Goal: Task Accomplishment & Management: Complete application form

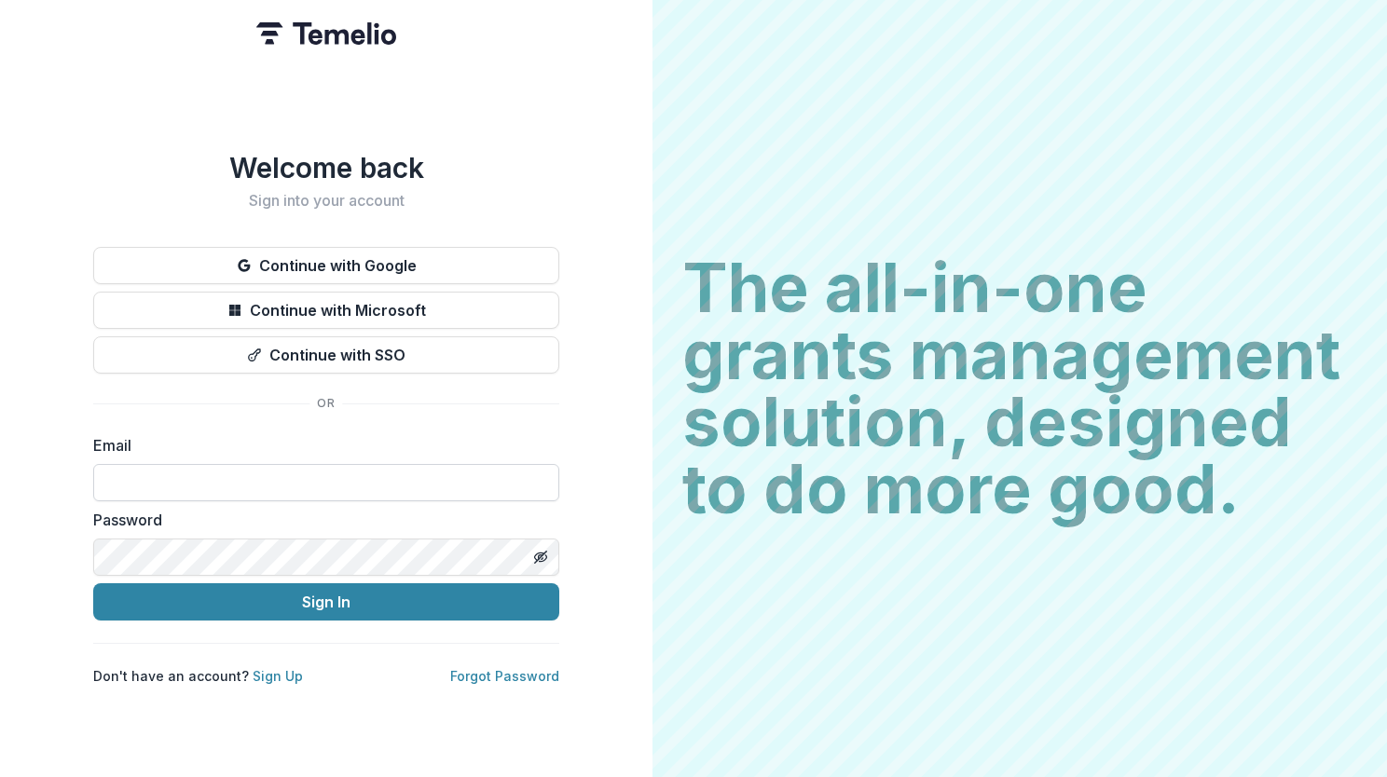
click at [329, 472] on input at bounding box center [326, 482] width 466 height 37
type input "**********"
click at [339, 484] on input "**********" at bounding box center [326, 482] width 466 height 37
drag, startPoint x: 350, startPoint y: 478, endPoint x: 0, endPoint y: 398, distance: 359.5
click at [0, 398] on html "**********" at bounding box center [693, 388] width 1387 height 777
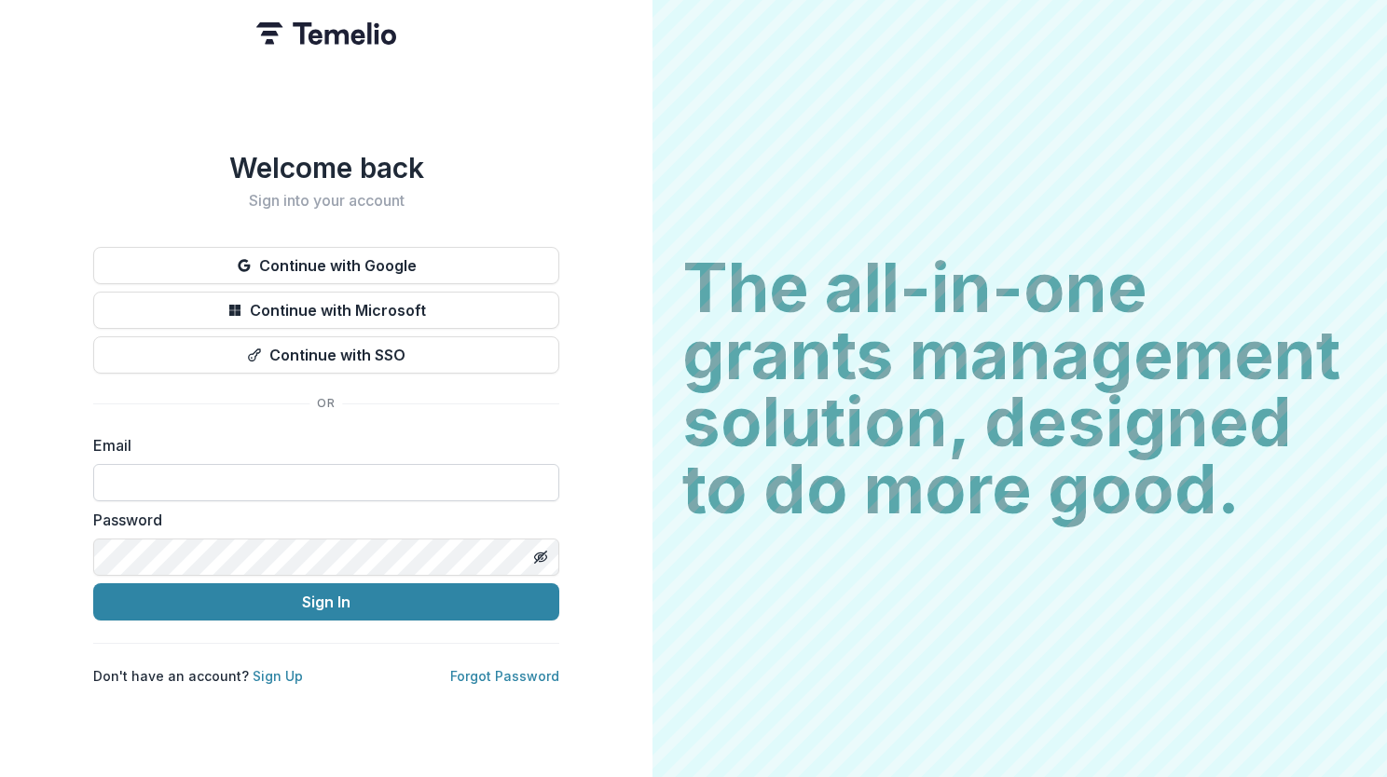
click at [309, 483] on input at bounding box center [326, 482] width 466 height 37
type input "**********"
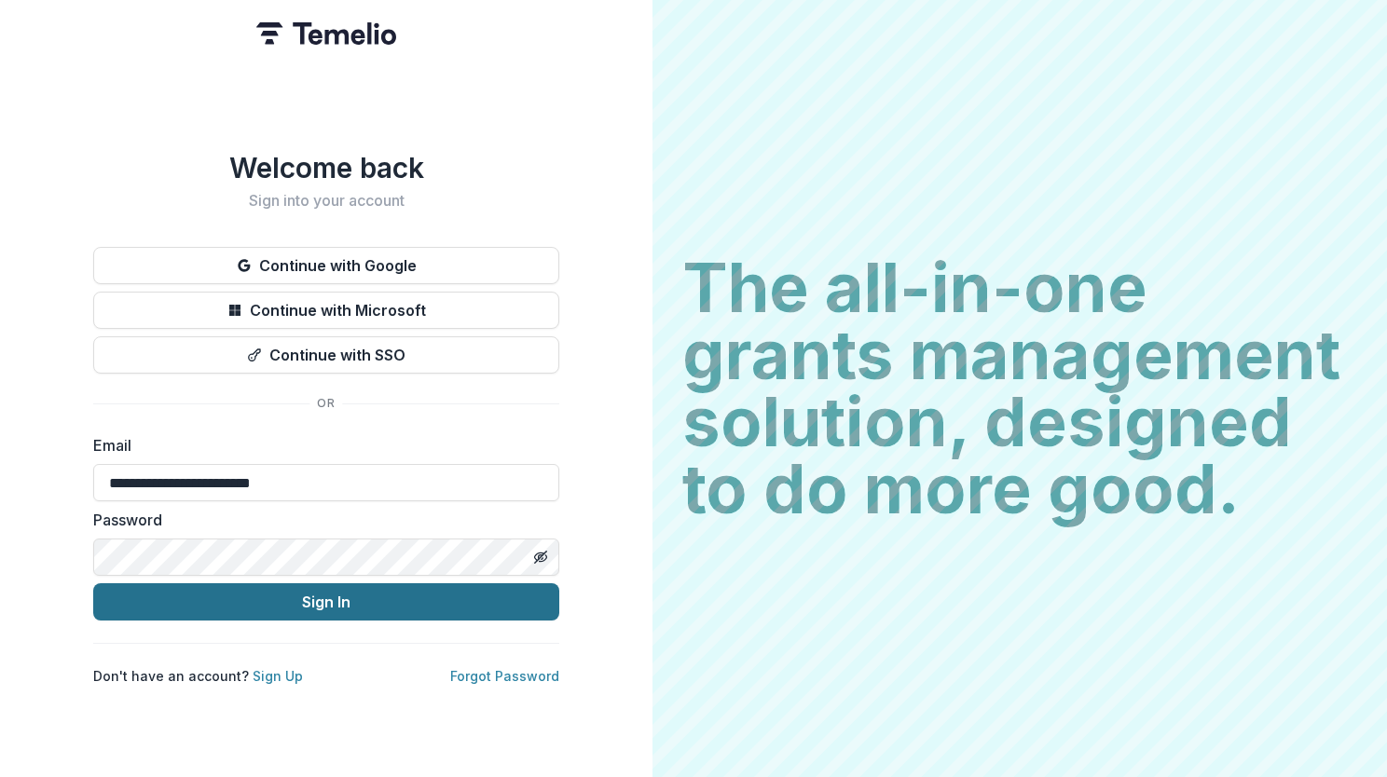
click at [235, 595] on button "Sign In" at bounding box center [326, 601] width 466 height 37
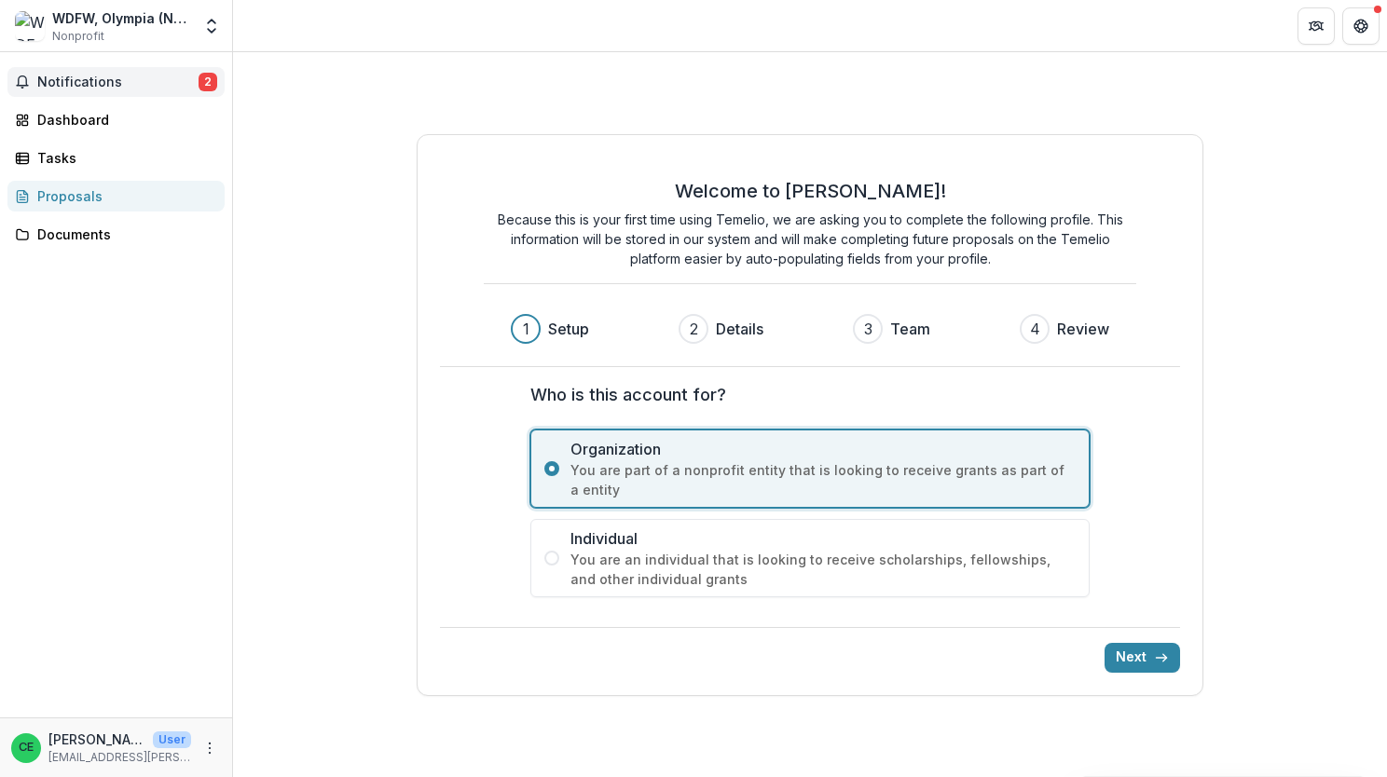
click at [120, 86] on span "Notifications" at bounding box center [117, 83] width 161 height 16
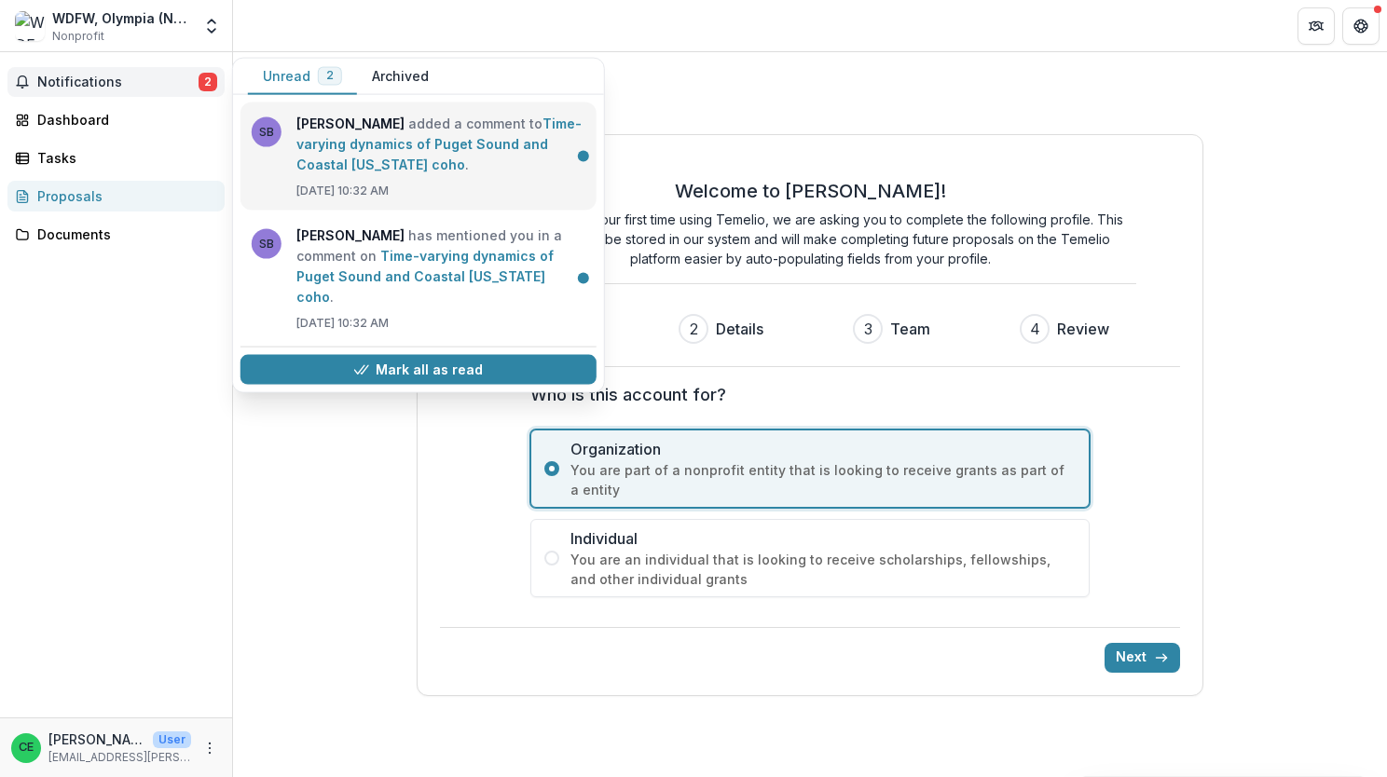
click at [403, 126] on link "Time-varying dynamics of Puget Sound and Coastal [US_STATE] coho" at bounding box center [438, 144] width 285 height 57
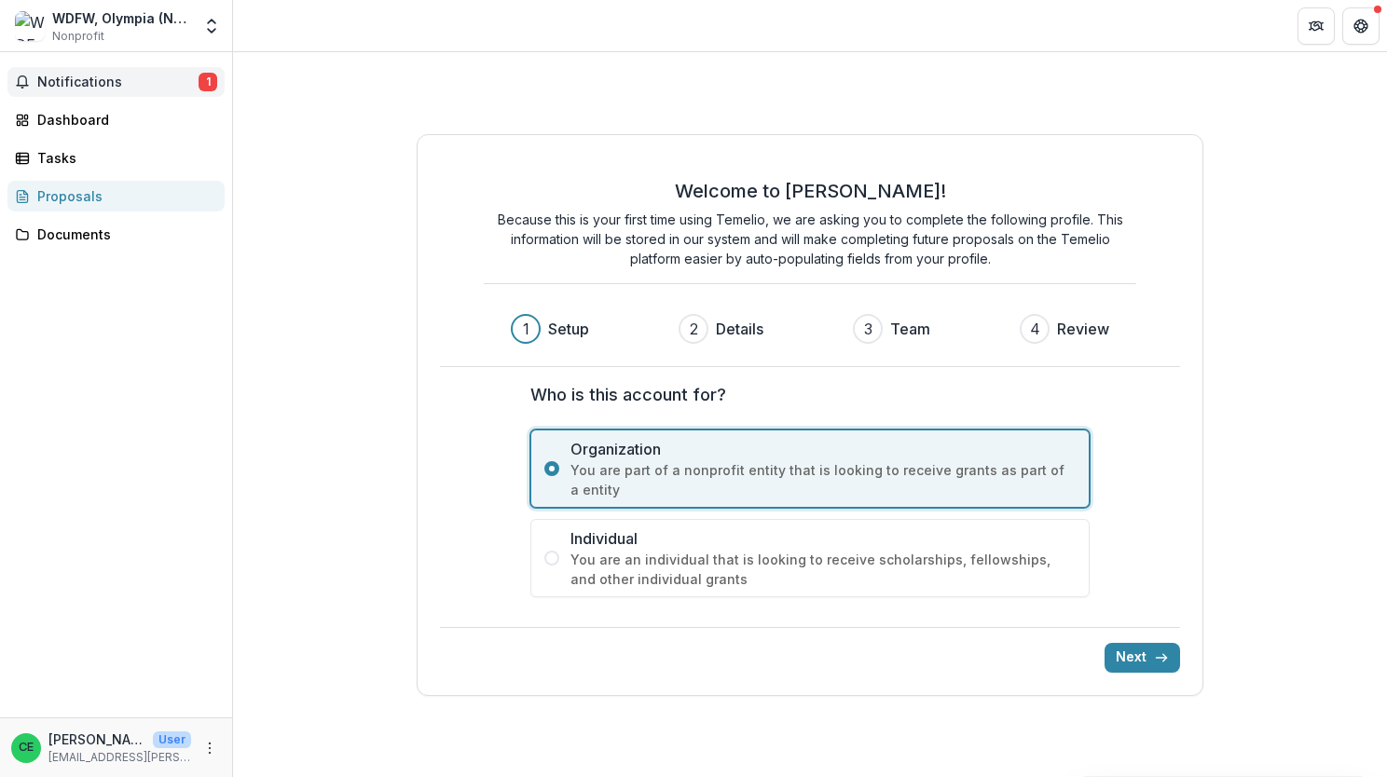
click at [212, 82] on span "1" at bounding box center [208, 82] width 19 height 19
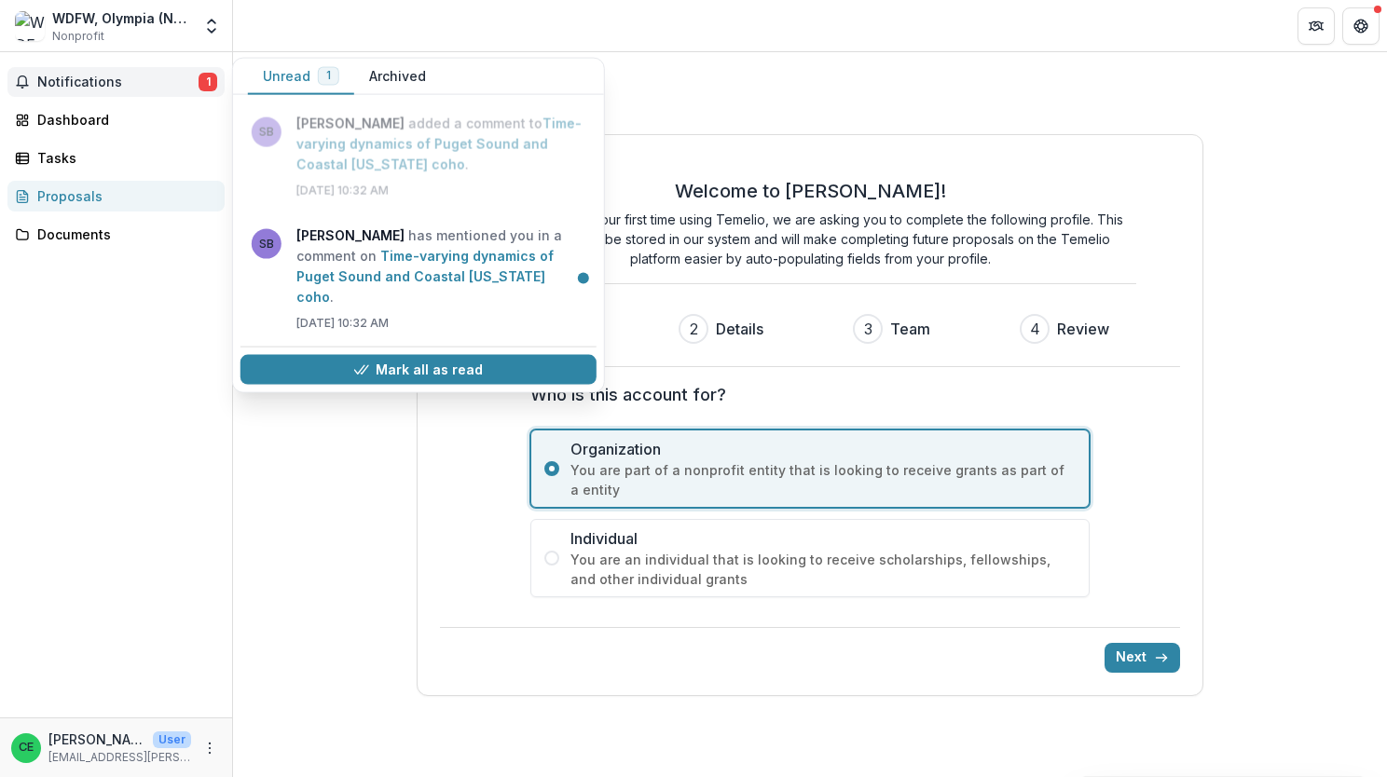
click at [731, 56] on div "Welcome to [PERSON_NAME]! Because this is your first time using Temelio, we are…" at bounding box center [810, 414] width 1154 height 725
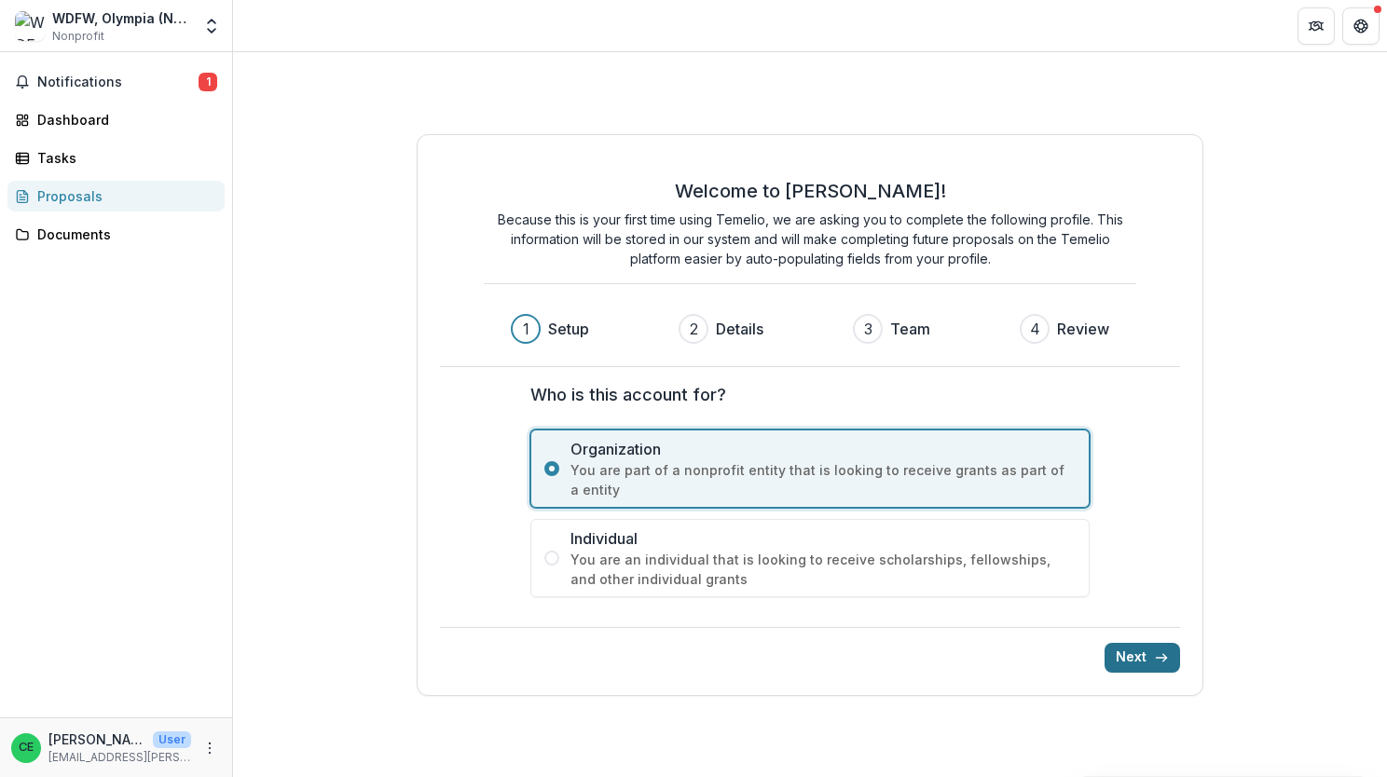
click at [1154, 658] on icon "submit" at bounding box center [1161, 658] width 15 height 15
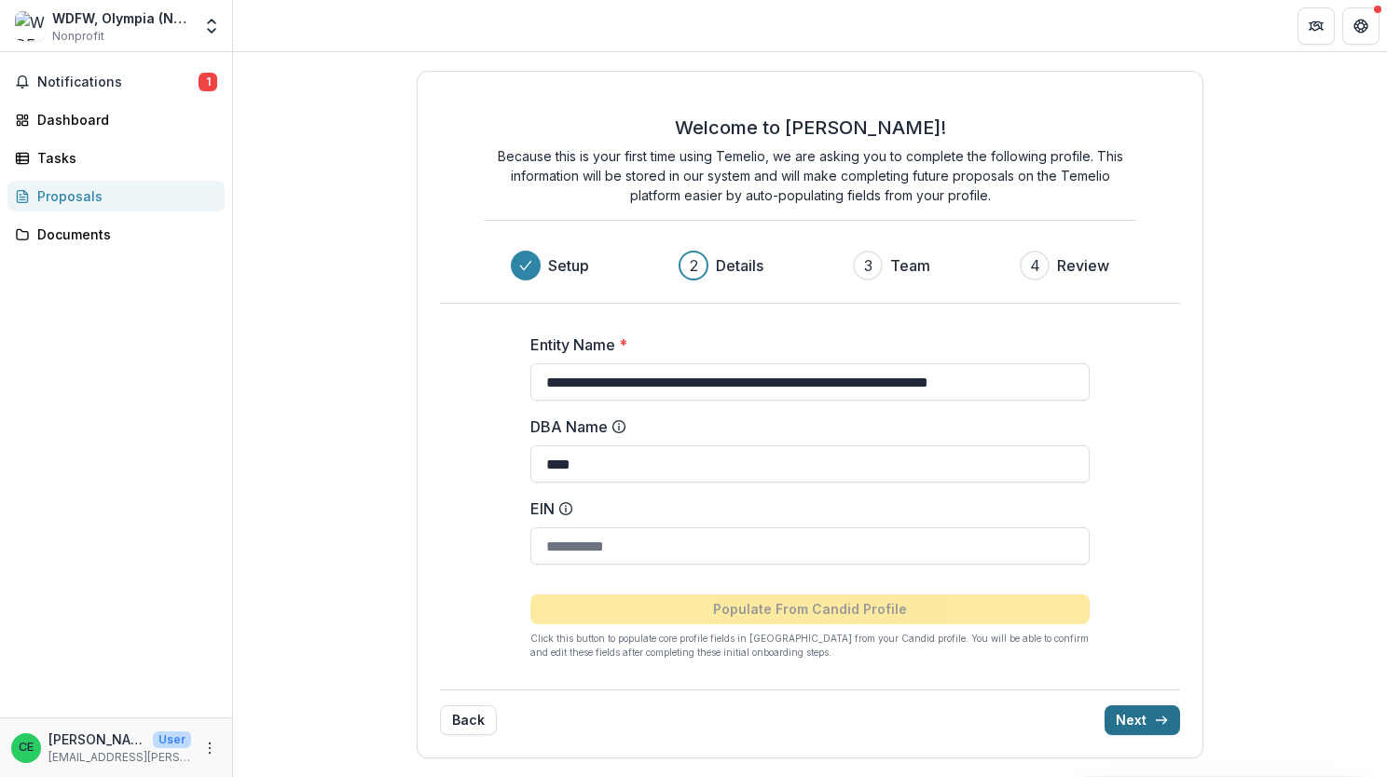
click at [1140, 723] on button "Next" at bounding box center [1141, 721] width 75 height 30
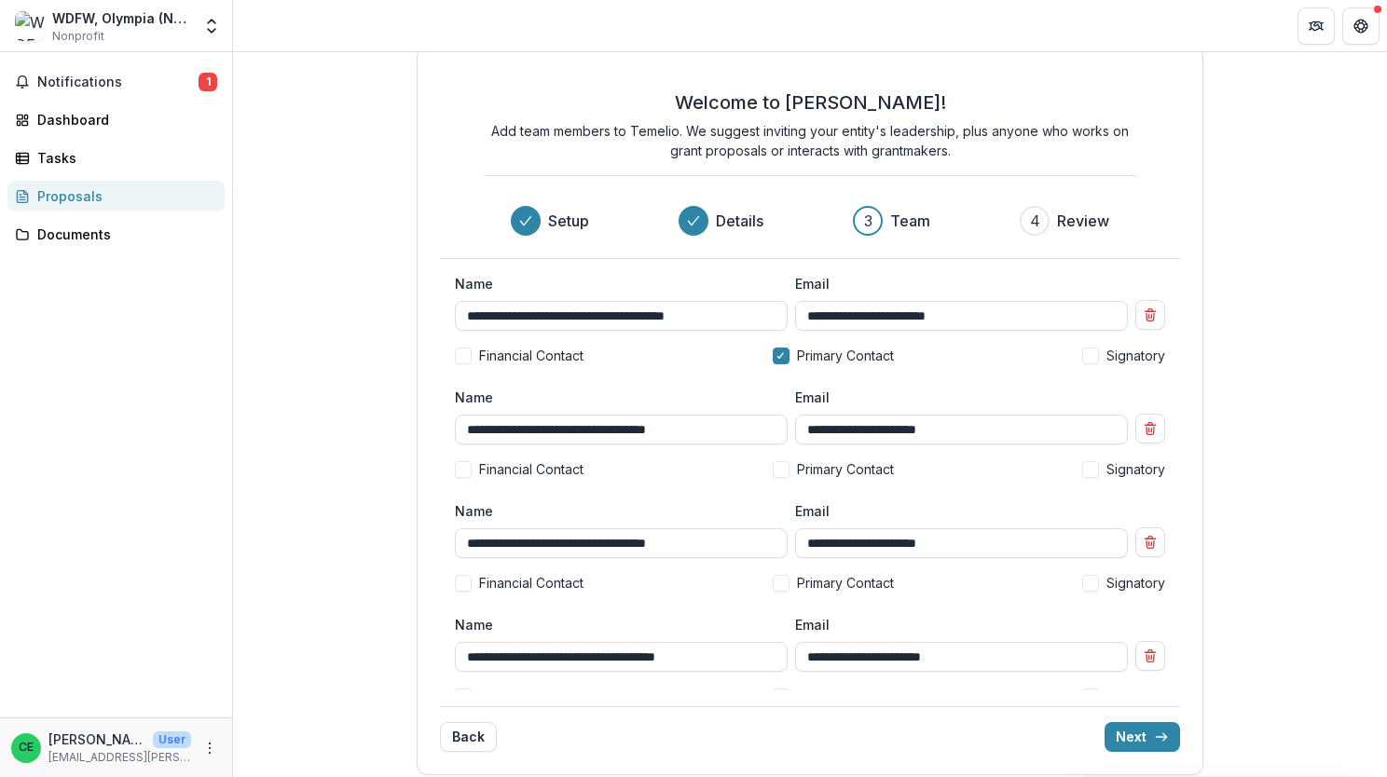
scroll to position [33, 0]
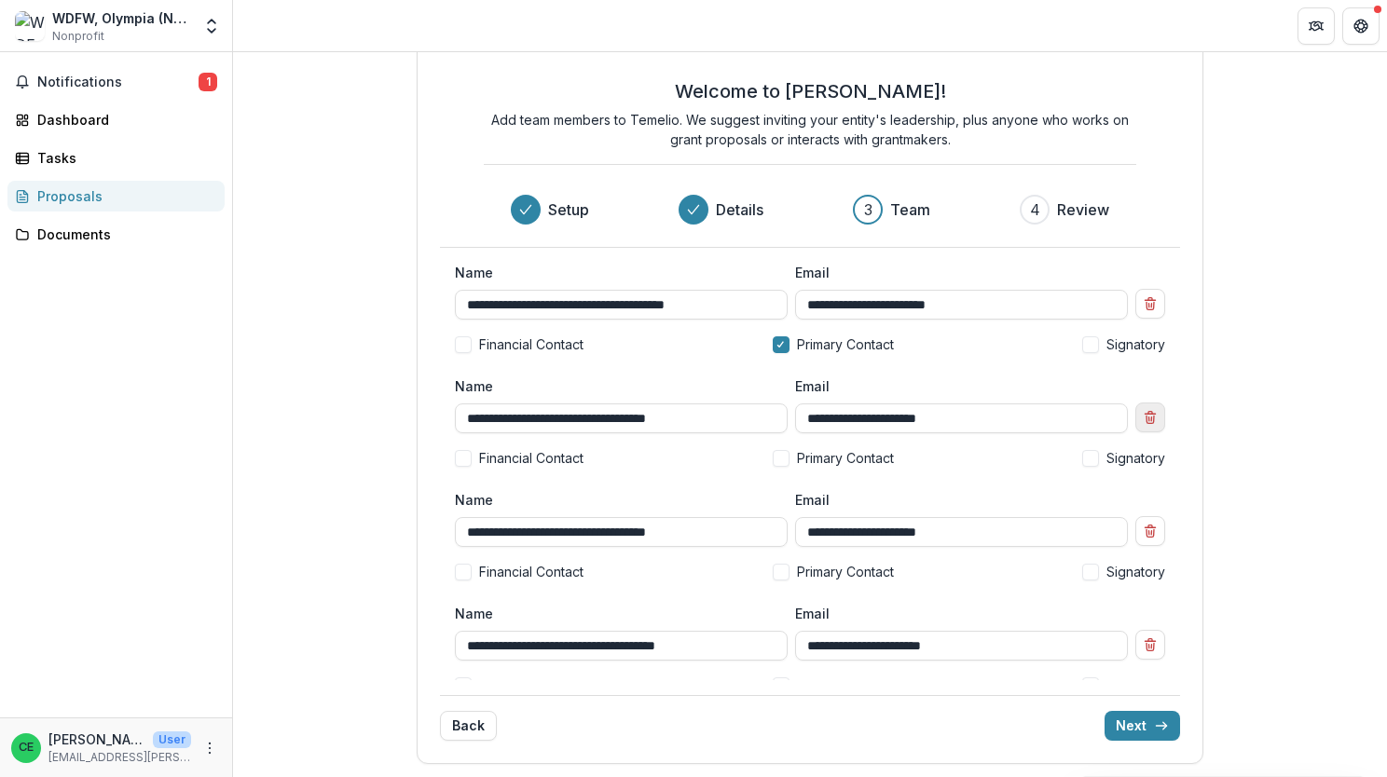
click at [1146, 414] on line "Remove team member" at bounding box center [1151, 414] width 10 height 0
click at [457, 734] on button "Back" at bounding box center [468, 726] width 57 height 30
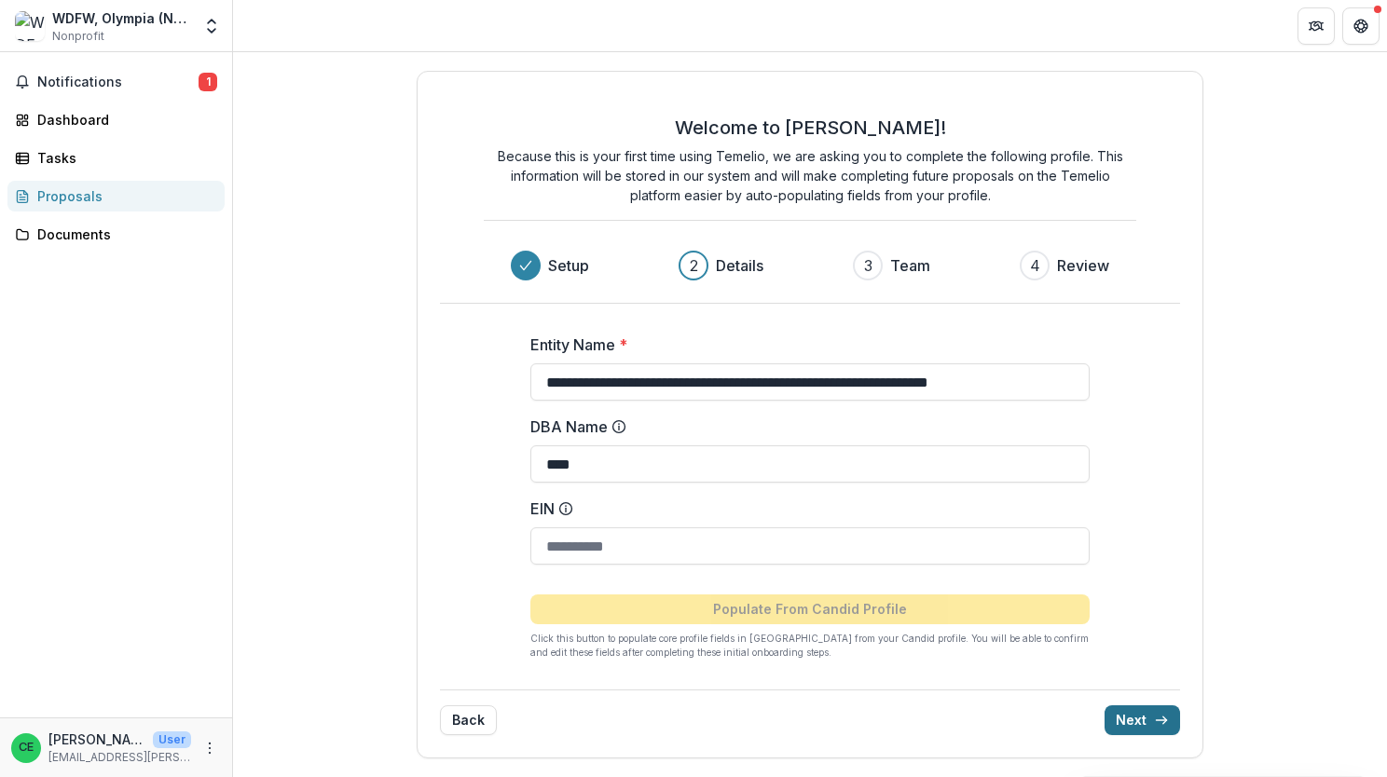
click at [1137, 717] on button "Next" at bounding box center [1141, 721] width 75 height 30
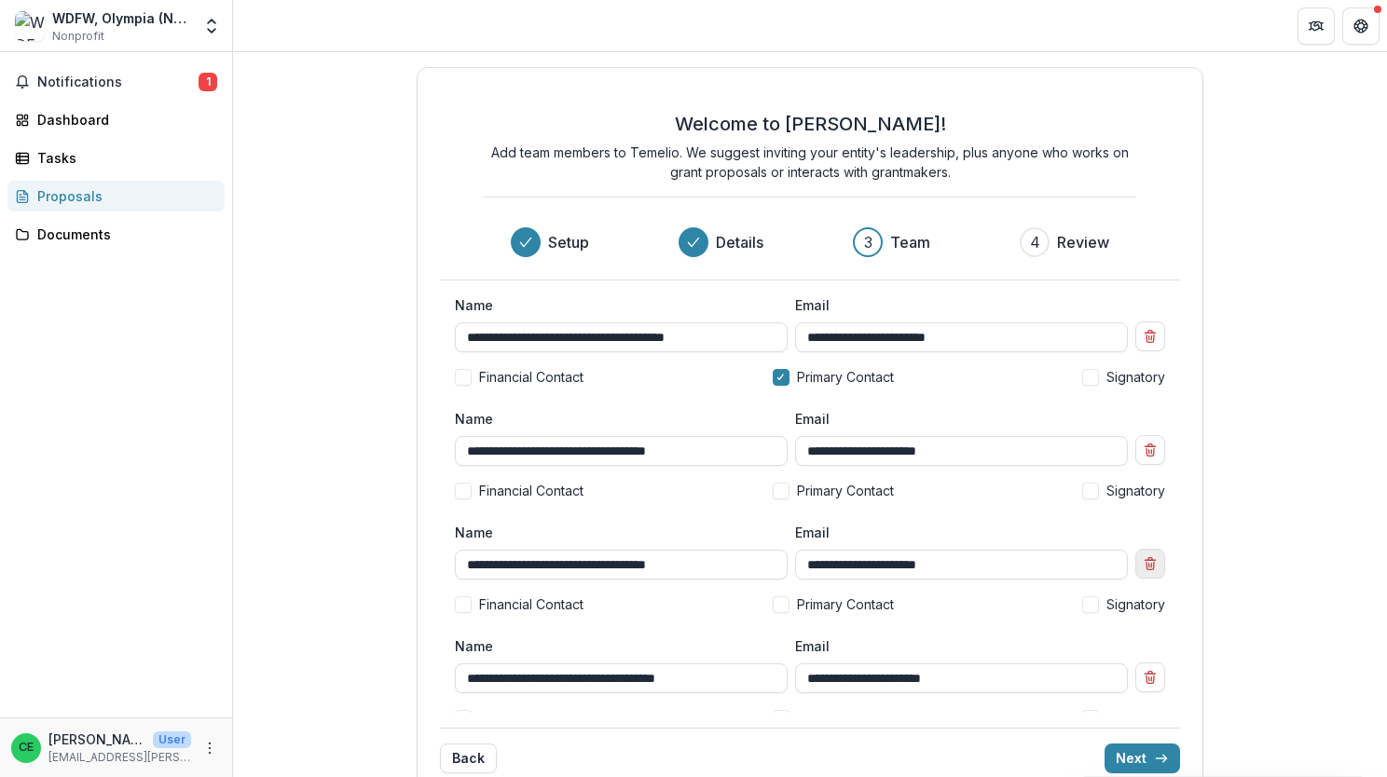
click at [1143, 569] on icon "Remove team member" at bounding box center [1150, 563] width 15 height 15
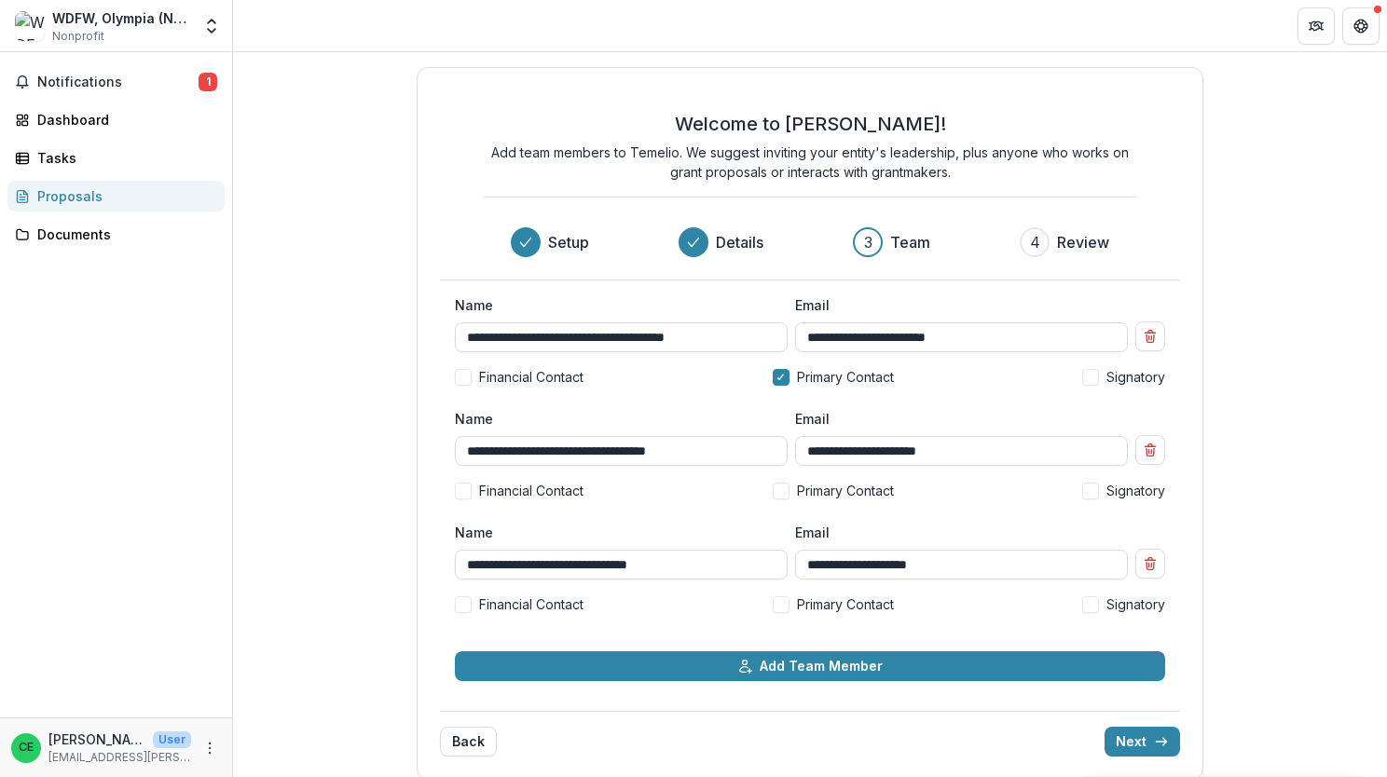
click at [1143, 569] on icon "Remove team member" at bounding box center [1150, 563] width 15 height 15
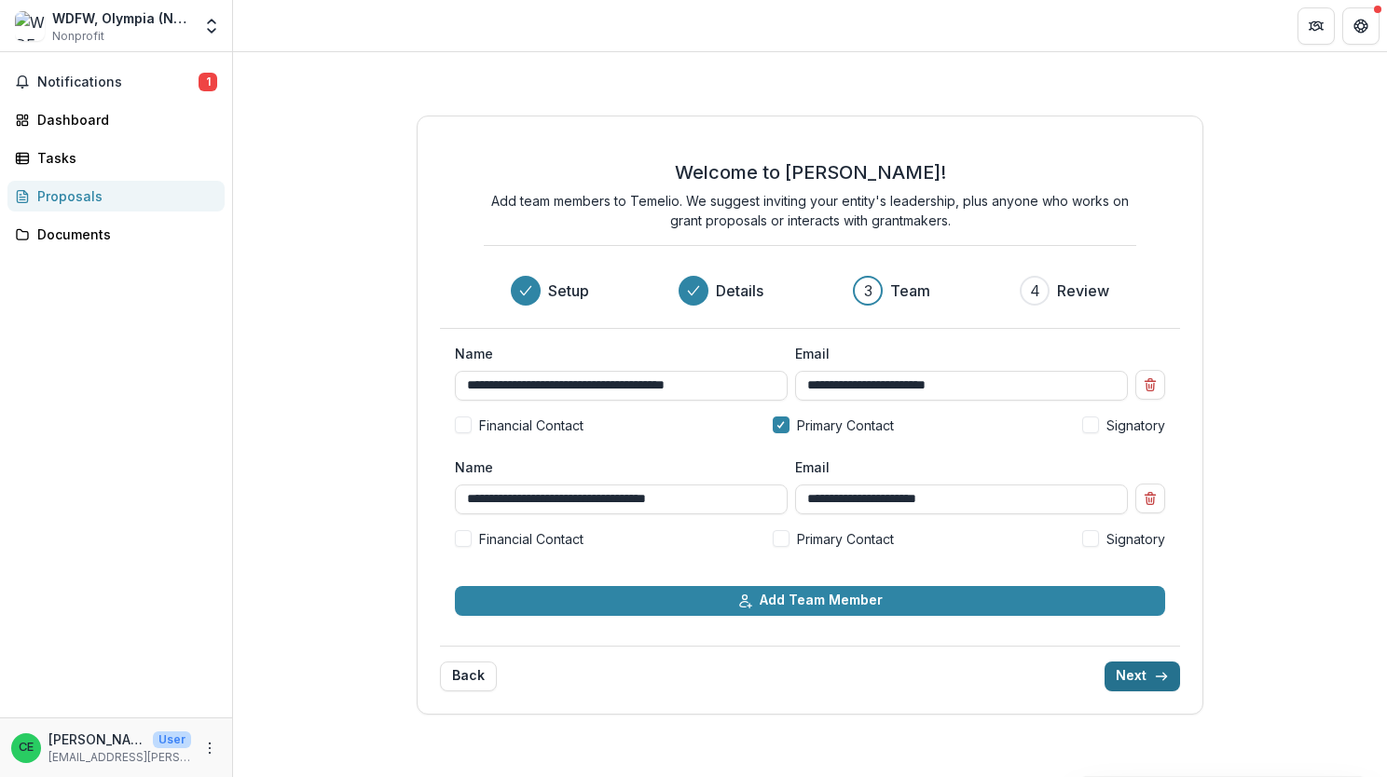
click at [1140, 674] on button "Next" at bounding box center [1141, 677] width 75 height 30
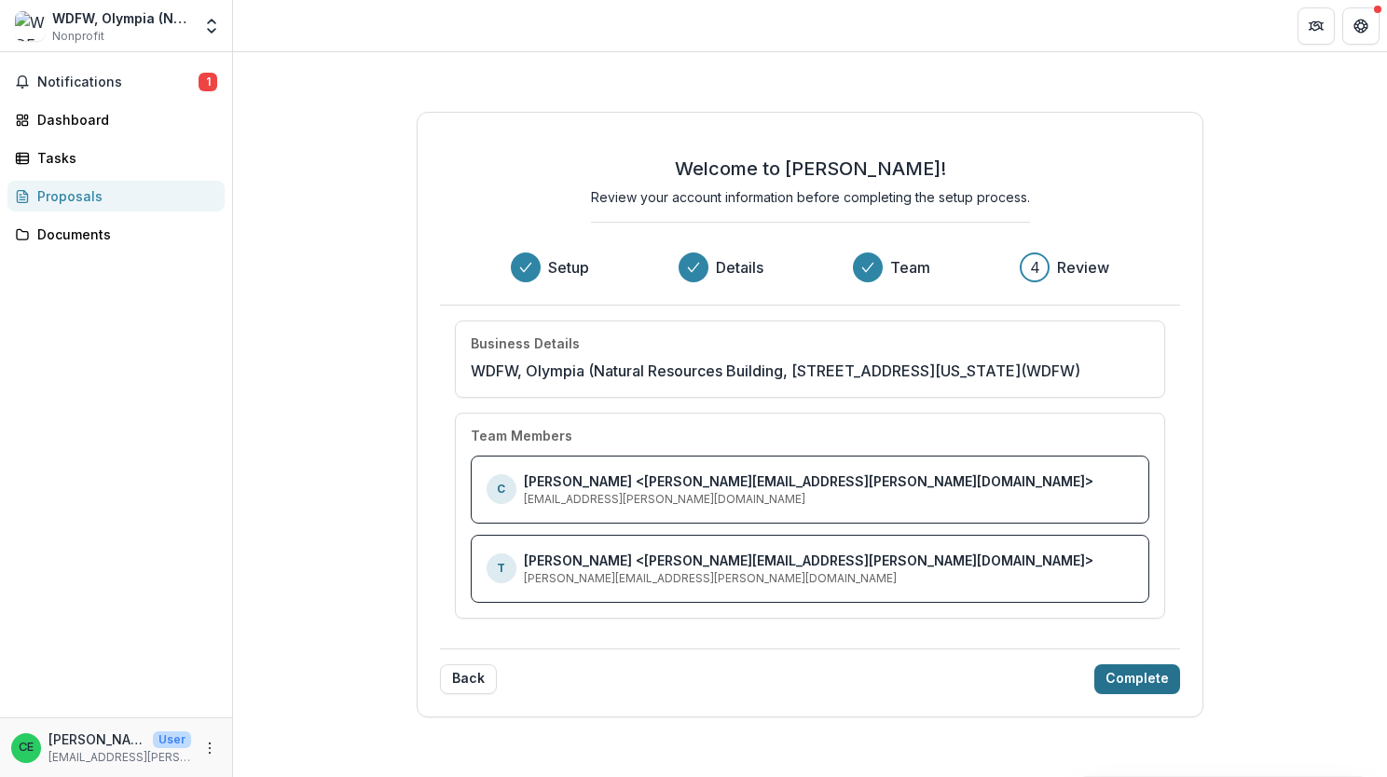
click at [1139, 677] on button "Complete" at bounding box center [1137, 680] width 86 height 30
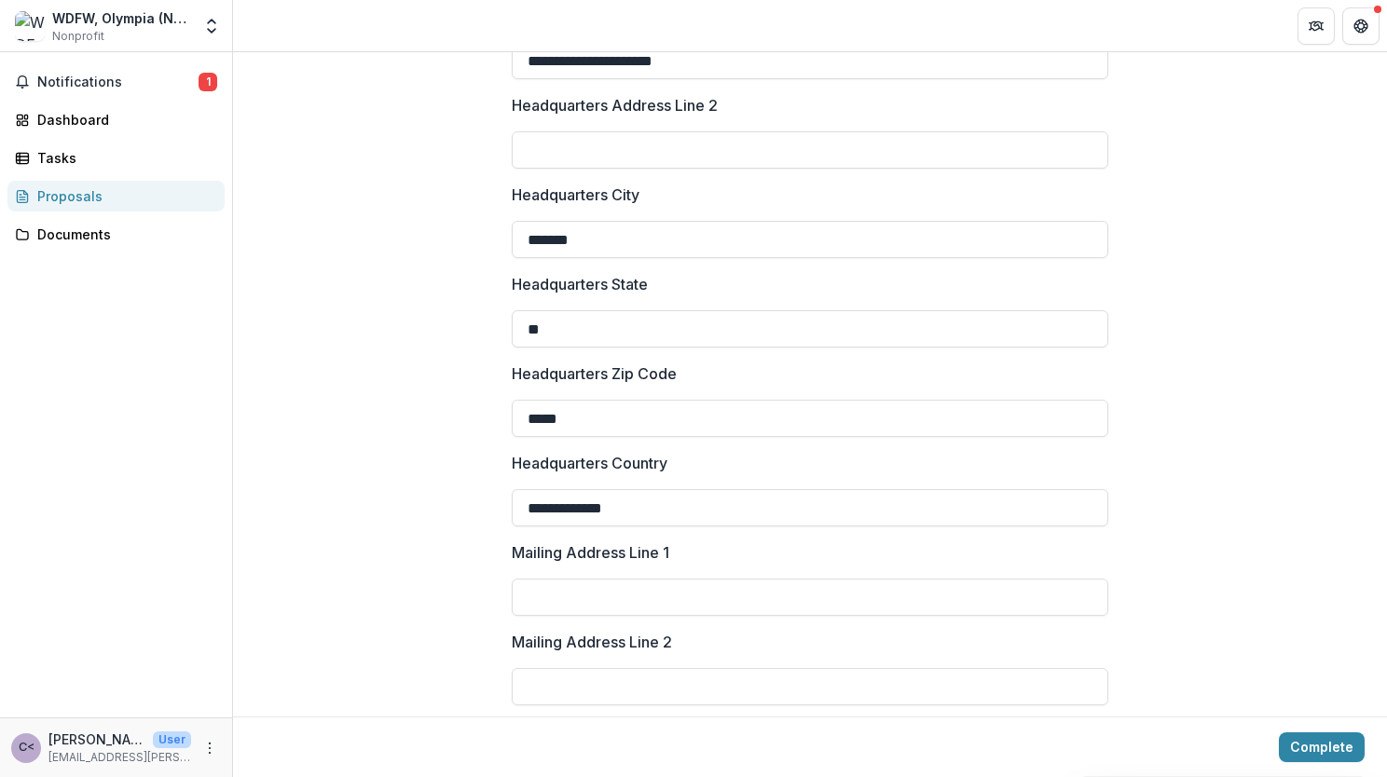
scroll to position [1305, 0]
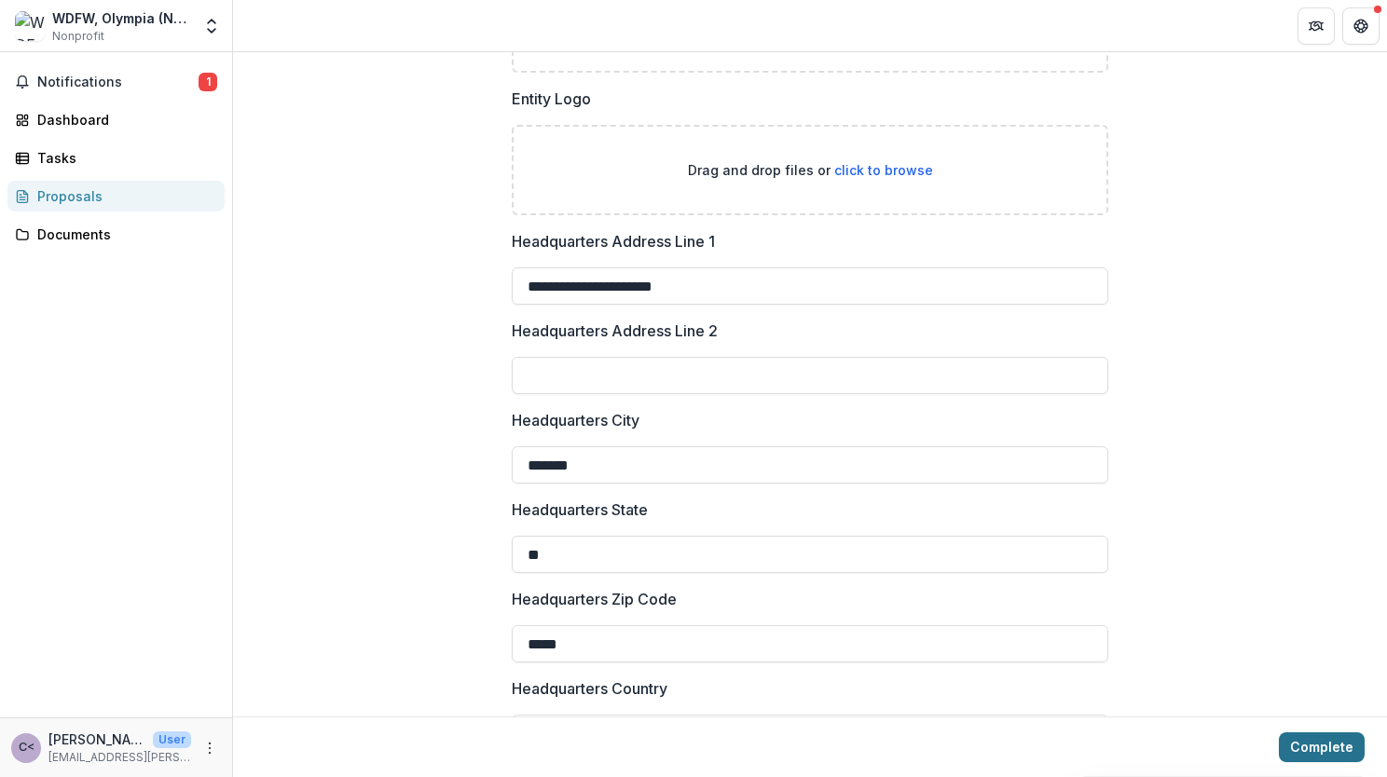
click at [1320, 749] on button "Complete" at bounding box center [1322, 748] width 86 height 30
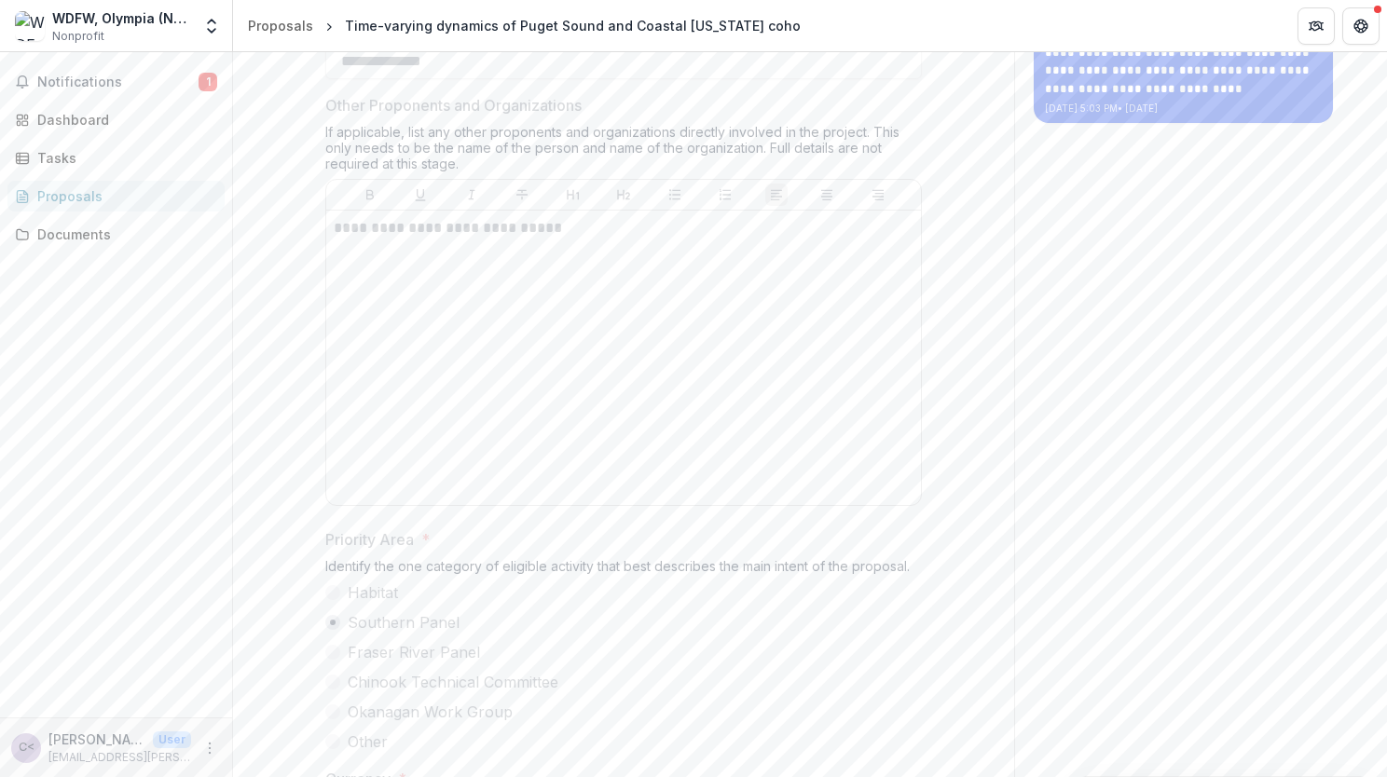
scroll to position [280, 0]
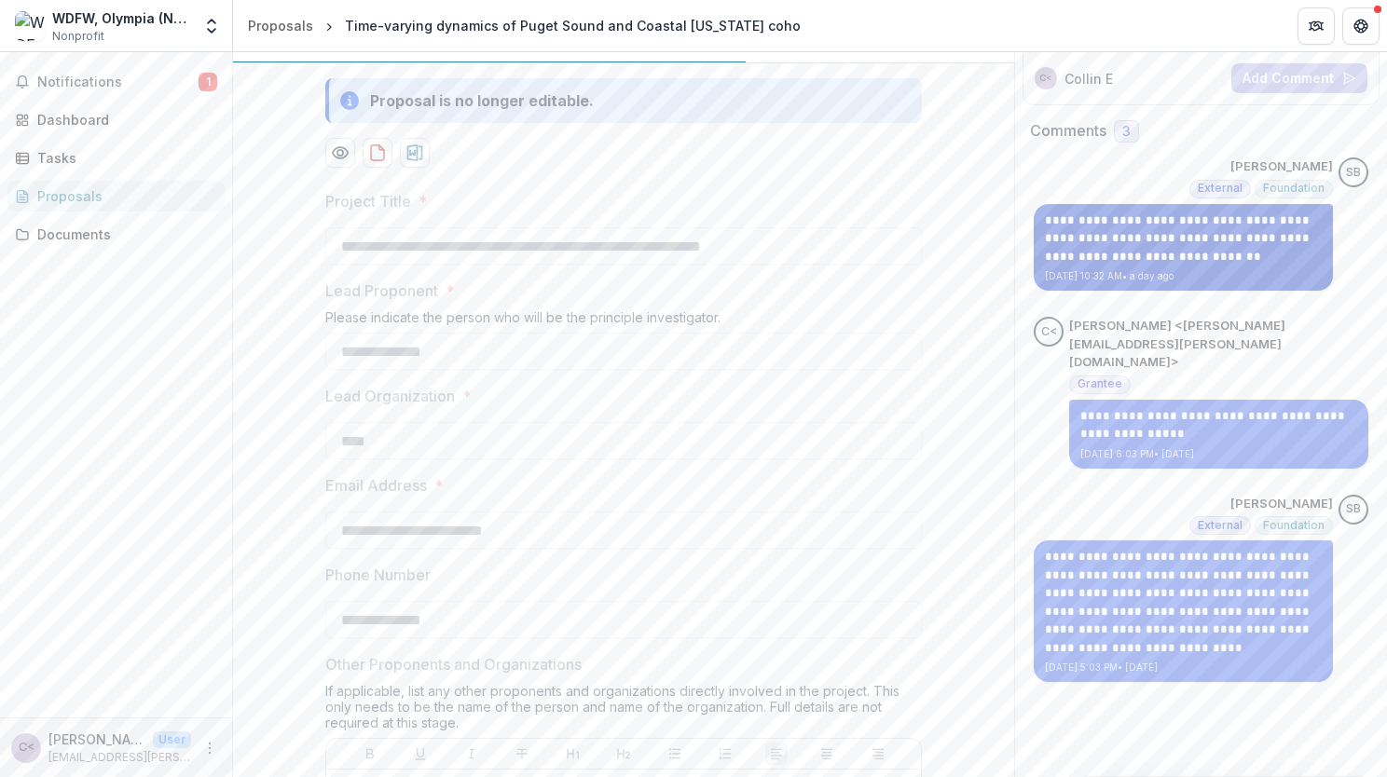
click at [1228, 256] on p "**********" at bounding box center [1183, 239] width 277 height 55
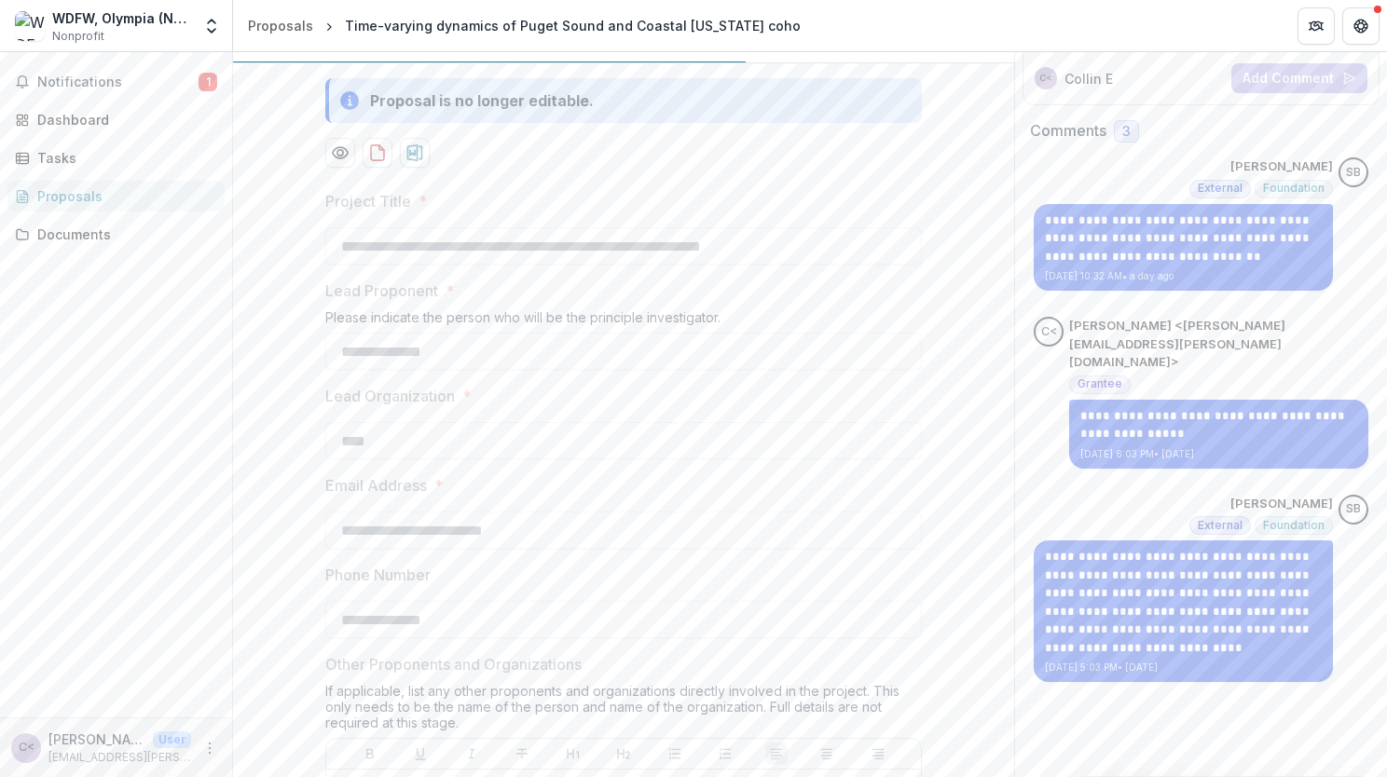
click at [1146, 174] on div "**********" at bounding box center [1183, 224] width 299 height 133
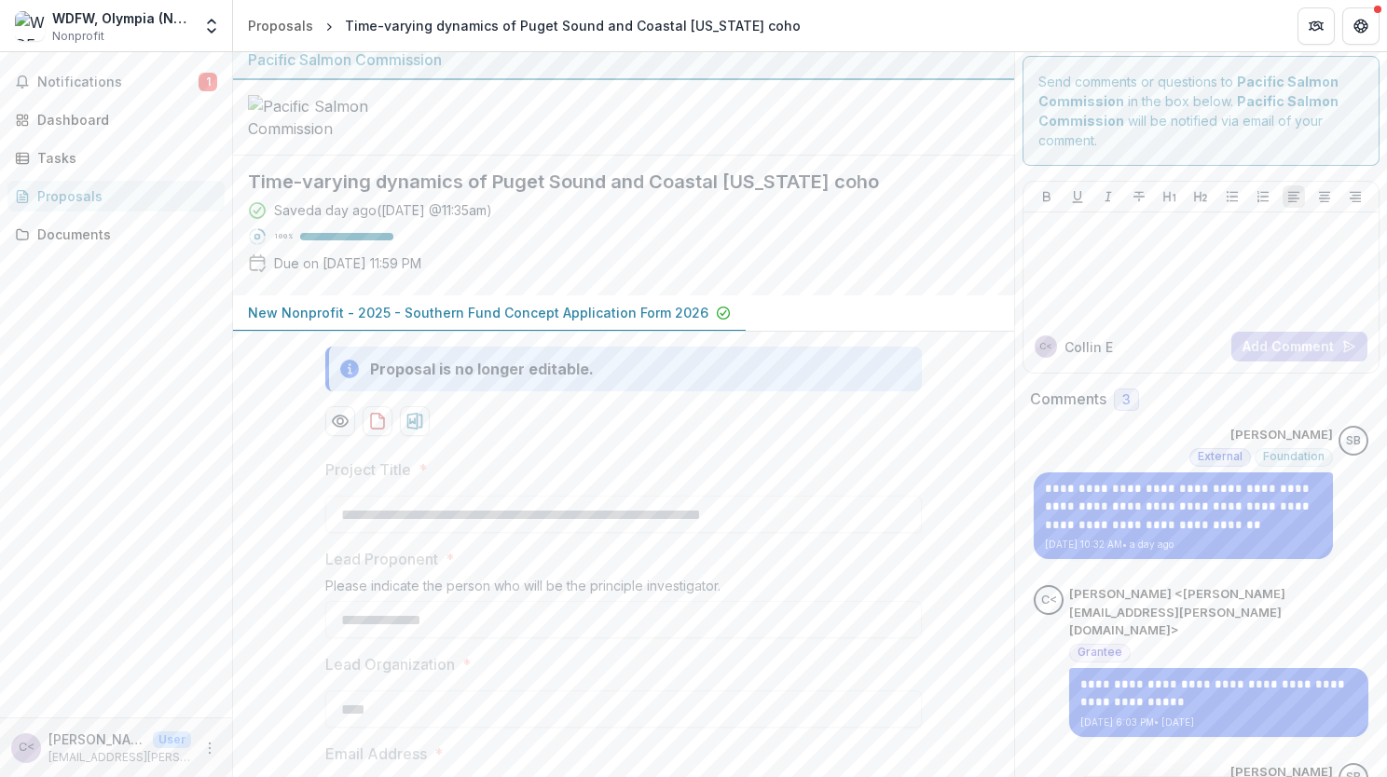
scroll to position [0, 0]
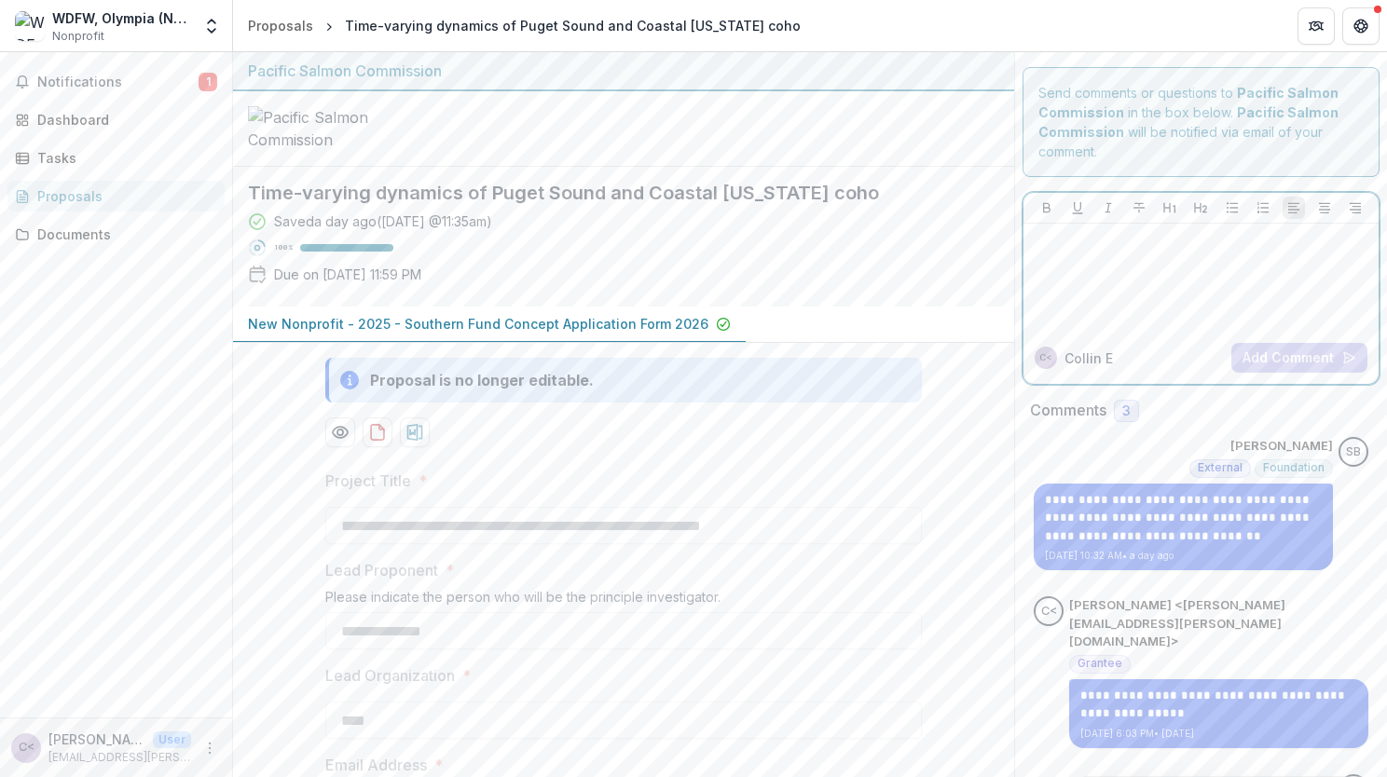
drag, startPoint x: 1133, startPoint y: 312, endPoint x: 1132, endPoint y: 289, distance: 23.3
click at [1132, 311] on div at bounding box center [1201, 277] width 340 height 93
click at [1297, 353] on button "Add Comment" at bounding box center [1299, 358] width 136 height 30
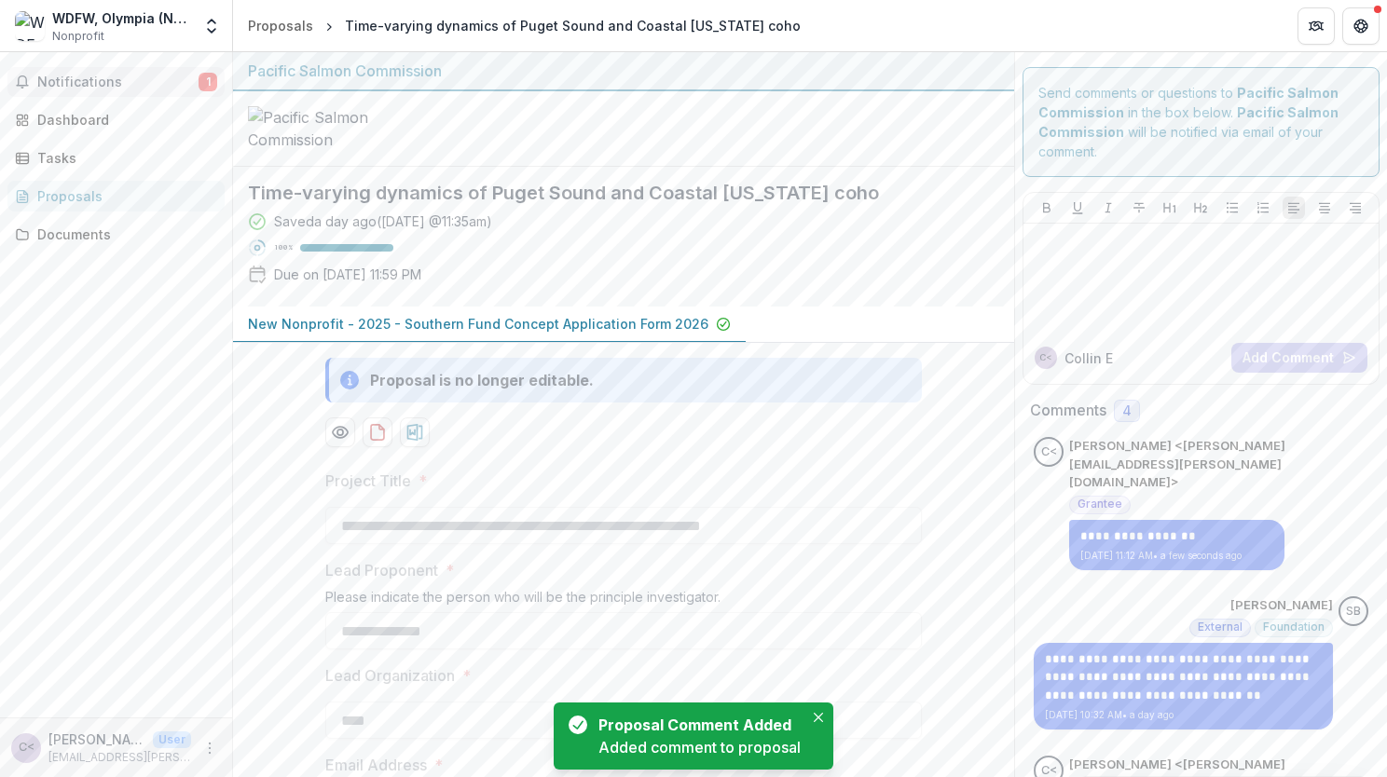
click at [107, 67] on button "Notifications 1" at bounding box center [115, 82] width 217 height 30
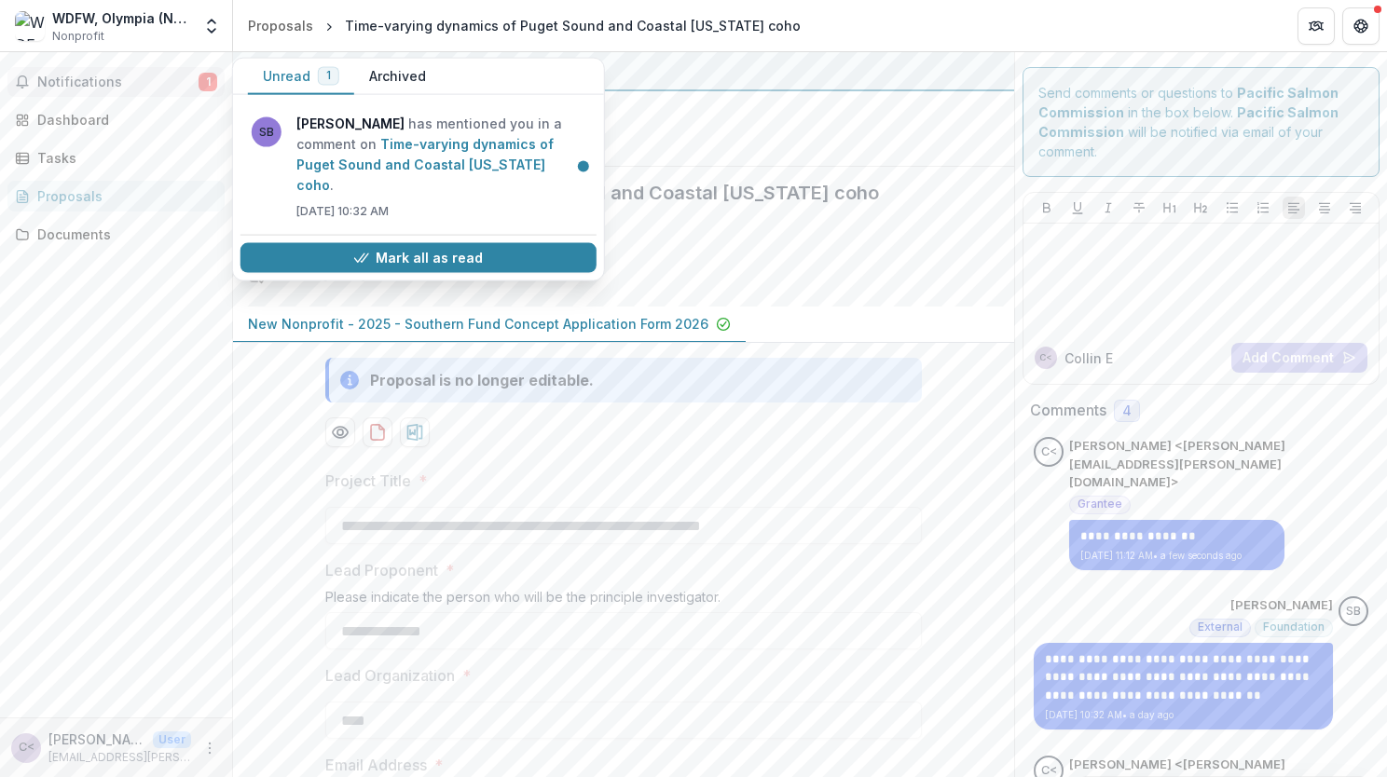
click at [107, 75] on span "Notifications" at bounding box center [117, 83] width 161 height 16
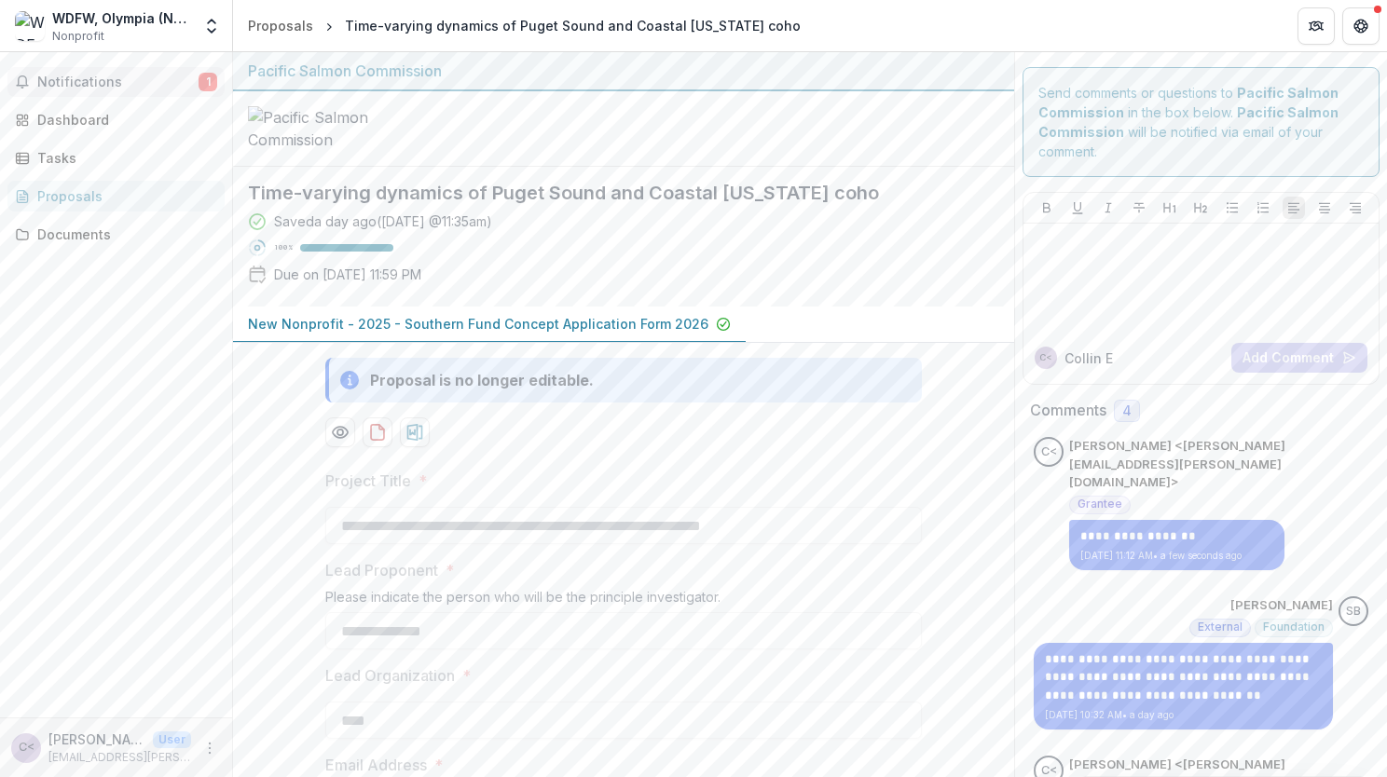
click at [134, 81] on span "Notifications" at bounding box center [117, 83] width 161 height 16
